Goal: Register for event/course

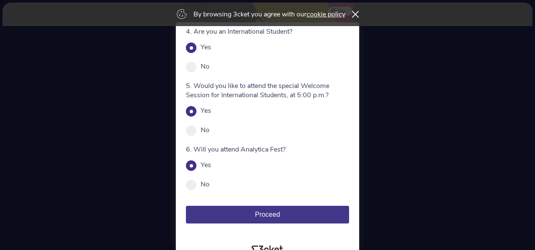
scroll to position [178, 0]
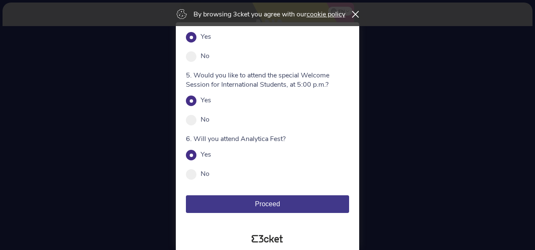
click at [268, 201] on span "Proceed" at bounding box center [267, 203] width 25 height 7
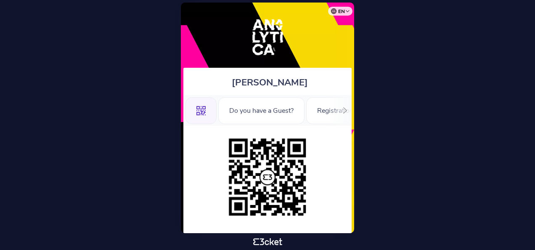
click at [344, 109] on icon at bounding box center [345, 110] width 6 height 6
click at [214, 107] on div "Registration Form" at bounding box center [197, 110] width 76 height 27
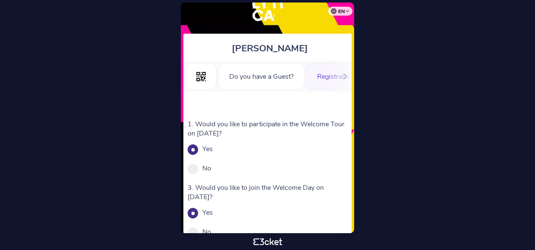
scroll to position [33, 0]
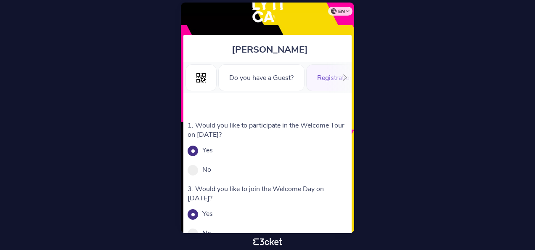
click at [380, 69] on body "en Português ([GEOGRAPHIC_DATA]) English Español Catalan [DEMOGRAPHIC_DATA] [PE…" at bounding box center [267, 124] width 528 height 243
